Goal: Task Accomplishment & Management: Use online tool/utility

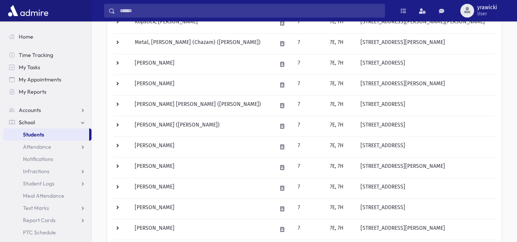
scroll to position [428, 0]
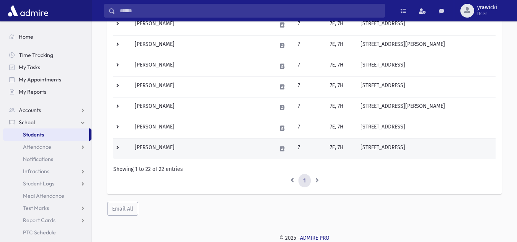
click at [119, 146] on td at bounding box center [121, 148] width 17 height 21
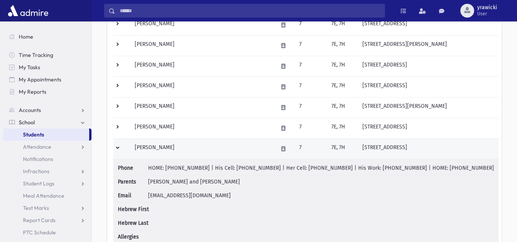
click at [119, 148] on td at bounding box center [121, 148] width 17 height 21
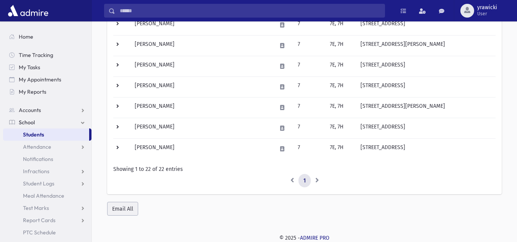
click at [127, 206] on button "Email All" at bounding box center [122, 209] width 31 height 14
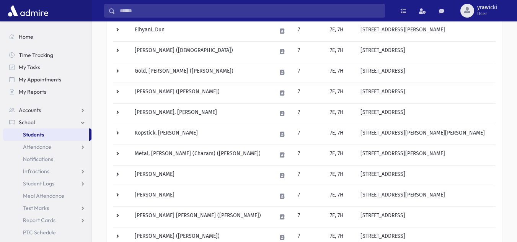
scroll to position [0, 0]
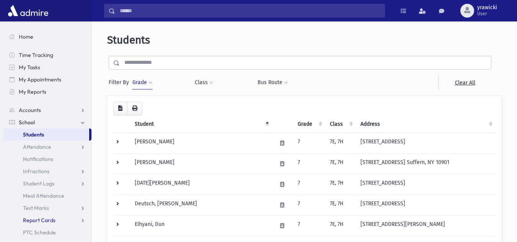
click at [62, 220] on link "Report Cards" at bounding box center [47, 220] width 88 height 12
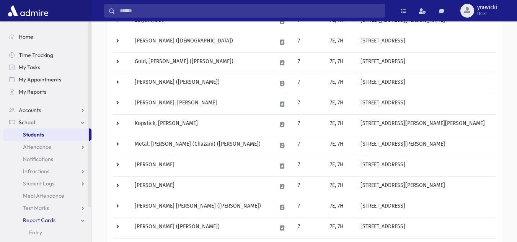
scroll to position [102, 0]
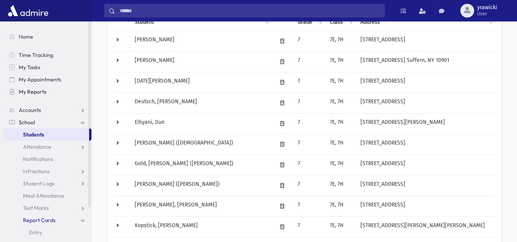
click at [40, 93] on span "My Reports" at bounding box center [33, 91] width 28 height 7
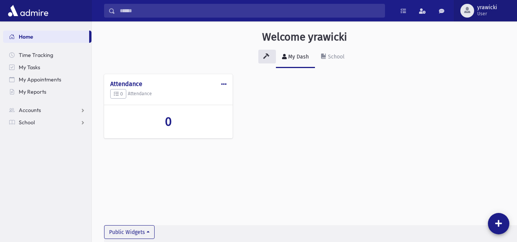
click at [488, 6] on span "yrawicki" at bounding box center [487, 8] width 20 height 6
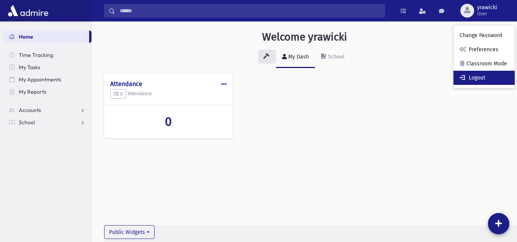
click at [494, 82] on link "Logout" at bounding box center [483, 78] width 61 height 14
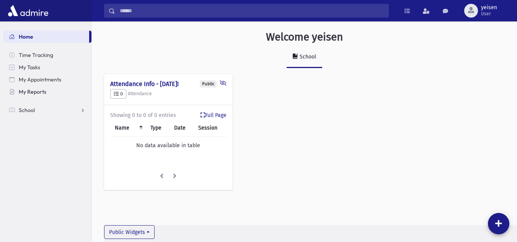
click at [55, 97] on link "My Reports" at bounding box center [47, 92] width 88 height 12
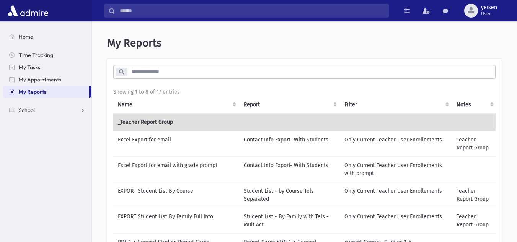
click at [166, 141] on td "Excel Export for email" at bounding box center [176, 144] width 126 height 26
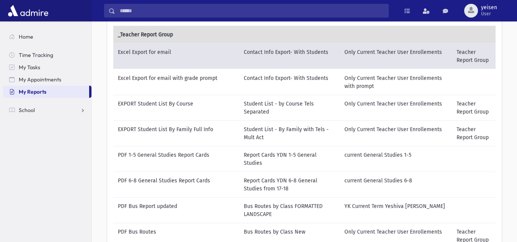
scroll to position [102, 0]
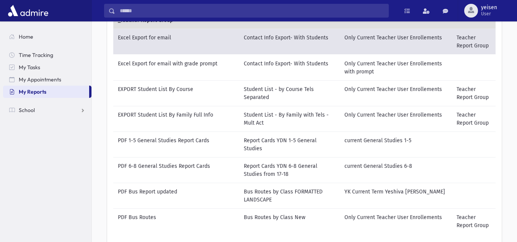
click at [165, 115] on td "EXPORT Student List By Family Full Info" at bounding box center [176, 119] width 126 height 26
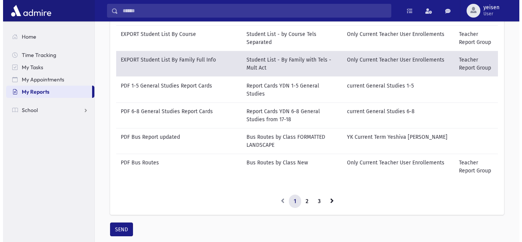
scroll to position [175, 0]
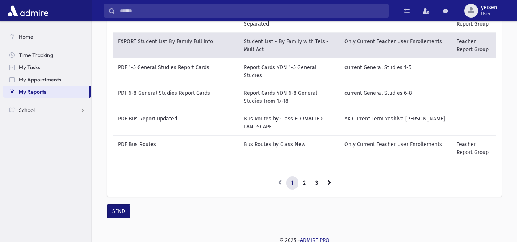
click at [114, 206] on button "SEND" at bounding box center [118, 211] width 23 height 14
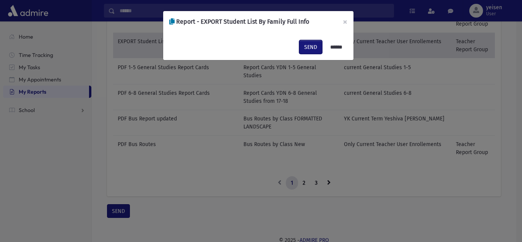
click at [311, 46] on button "SEND" at bounding box center [310, 47] width 23 height 14
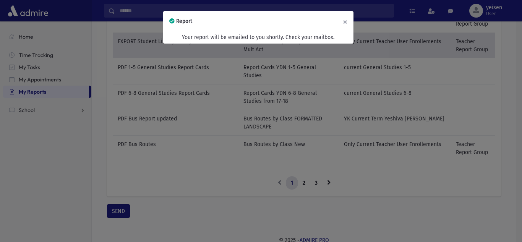
click at [345, 20] on button "×" at bounding box center [345, 21] width 17 height 21
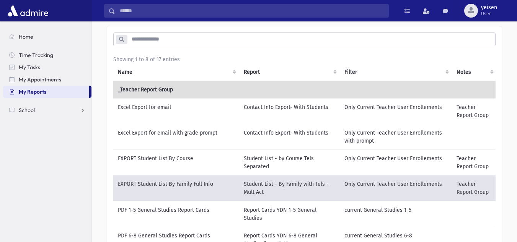
scroll to position [0, 0]
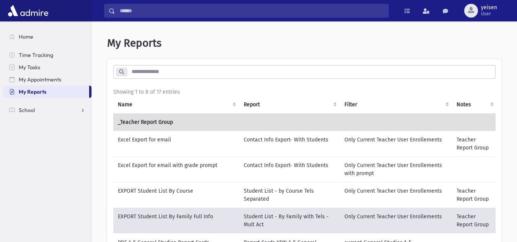
click at [179, 140] on td "Excel Export for email" at bounding box center [176, 144] width 126 height 26
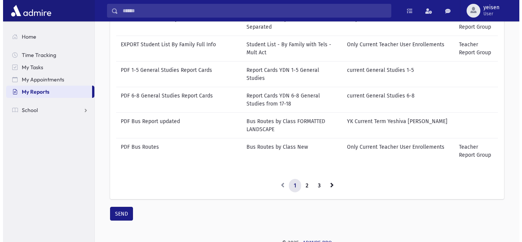
scroll to position [175, 0]
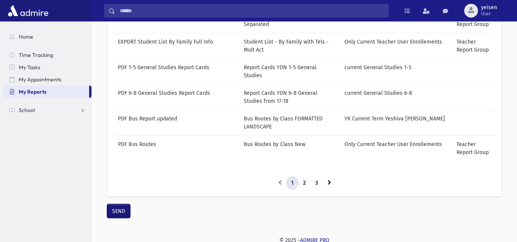
click at [121, 209] on button "SEND" at bounding box center [118, 211] width 23 height 14
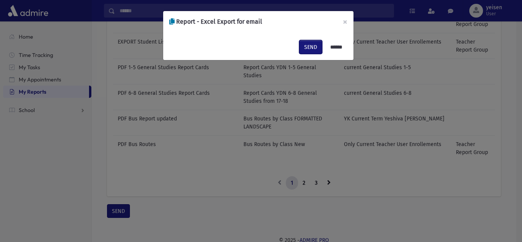
click at [306, 49] on button "SEND" at bounding box center [310, 47] width 23 height 14
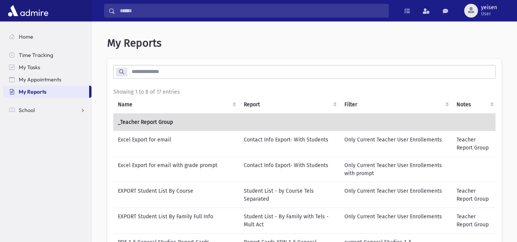
click at [281, 147] on td "Contact Info Export- With Students" at bounding box center [289, 144] width 101 height 26
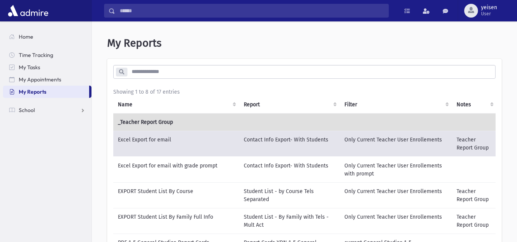
scroll to position [102, 0]
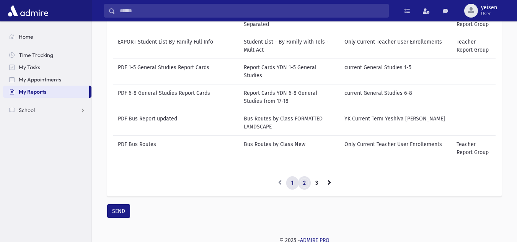
click at [306, 181] on link "2" at bounding box center [304, 183] width 13 height 14
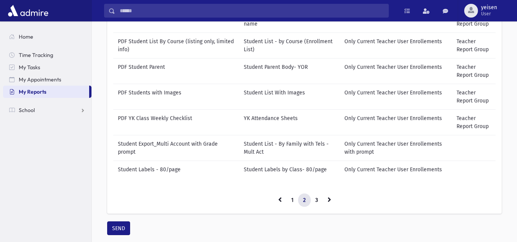
scroll to position [167, 0]
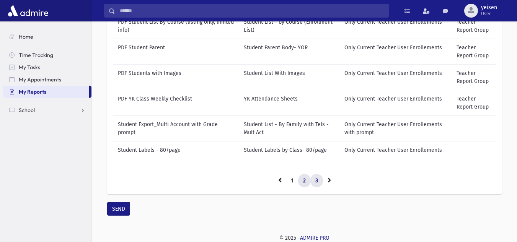
click at [314, 180] on link "3" at bounding box center [316, 181] width 13 height 14
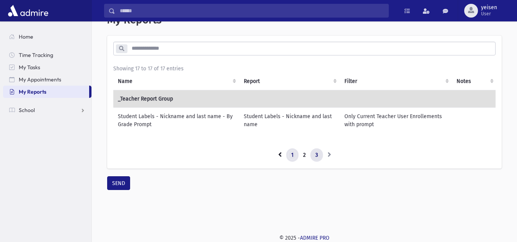
click at [290, 161] on link "1" at bounding box center [292, 155] width 12 height 14
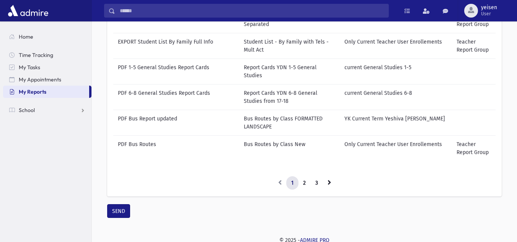
scroll to position [0, 0]
